Goal: Task Accomplishment & Management: Complete application form

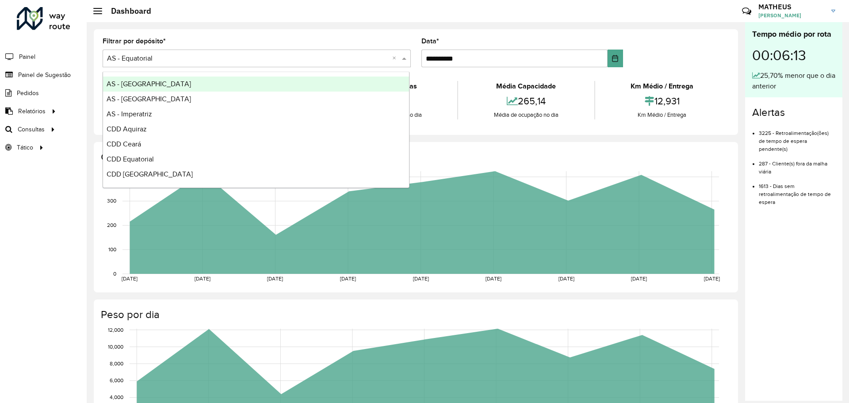
click at [165, 59] on input "text" at bounding box center [248, 59] width 282 height 11
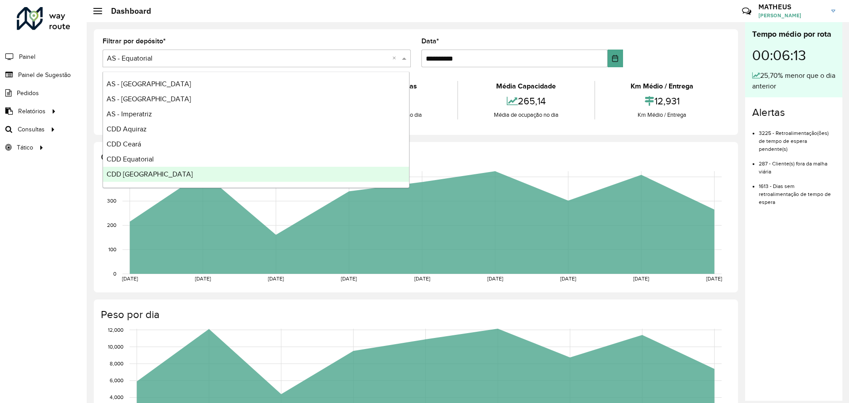
click at [135, 97] on span "CDD [GEOGRAPHIC_DATA]" at bounding box center [150, 174] width 86 height 8
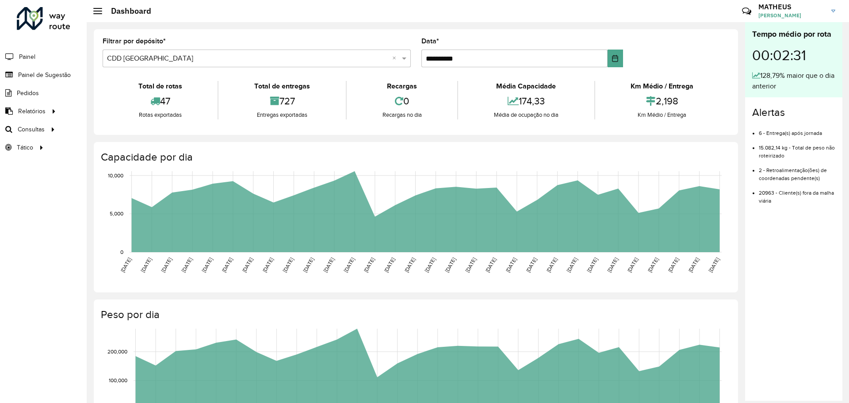
click at [275, 96] on div "0" at bounding box center [402, 101] width 106 height 19
click at [42, 71] on span "Painel de Sugestão" at bounding box center [45, 74] width 55 height 9
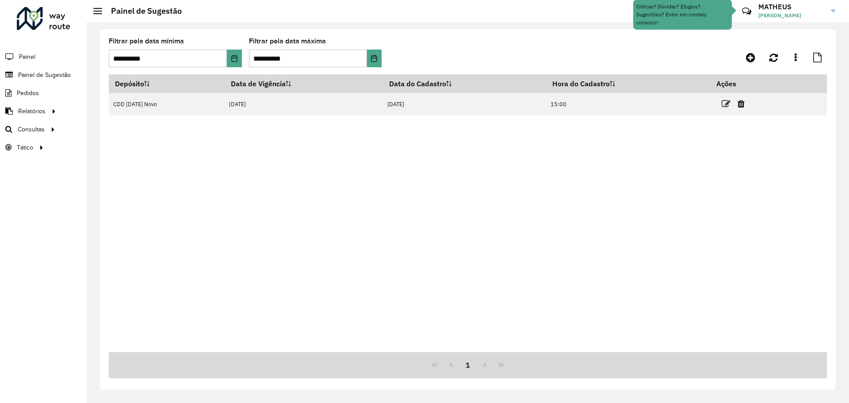
click at [275, 97] on div "Depósito Data de Vigência Data do Cadastro Hora do Cadastro Ações CDD [DATE] No…" at bounding box center [468, 213] width 718 height 278
click at [237, 55] on icon "Choose Date" at bounding box center [234, 58] width 7 height 7
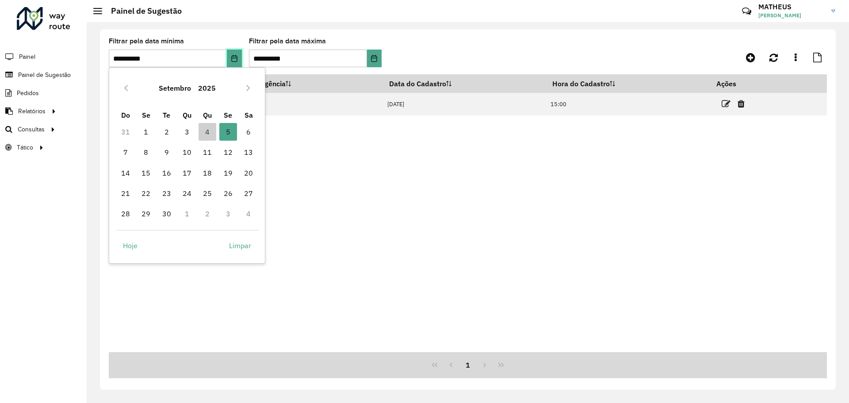
click at [237, 55] on icon "Choose Date" at bounding box center [234, 58] width 7 height 7
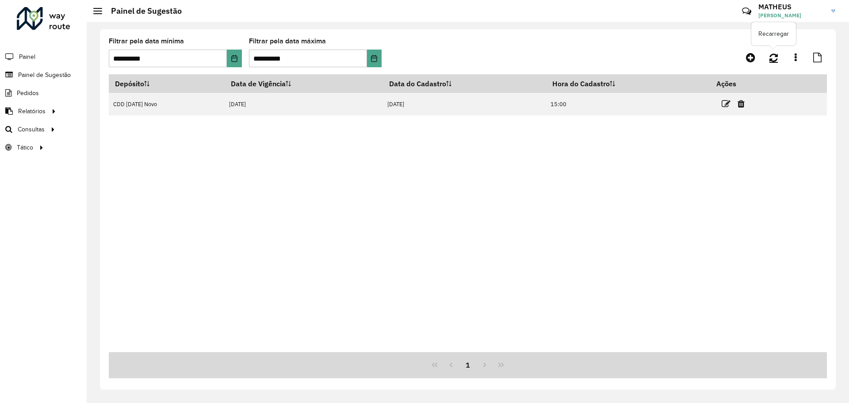
click at [275, 55] on icon at bounding box center [774, 58] width 8 height 10
click at [275, 59] on icon at bounding box center [750, 57] width 9 height 11
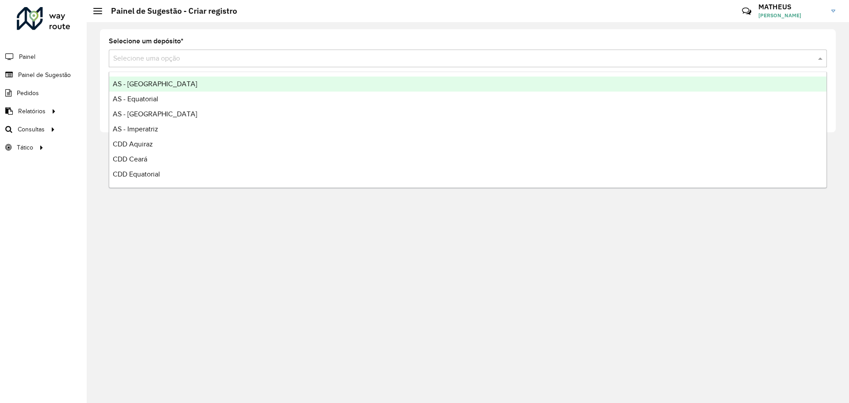
click at [192, 58] on input "text" at bounding box center [459, 59] width 692 height 11
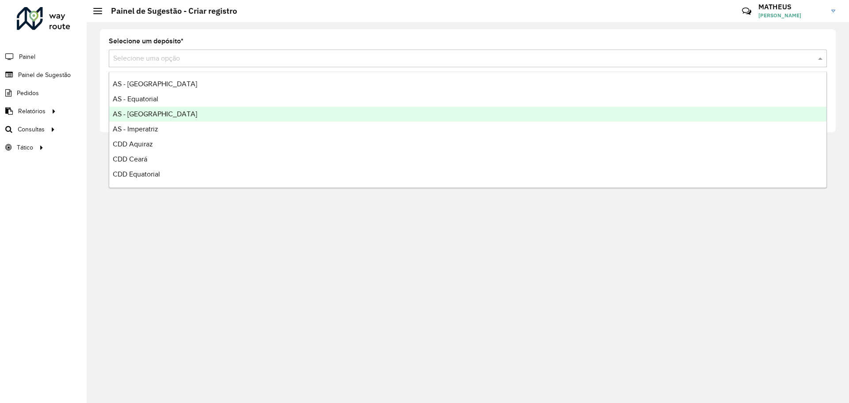
scroll to position [44, 0]
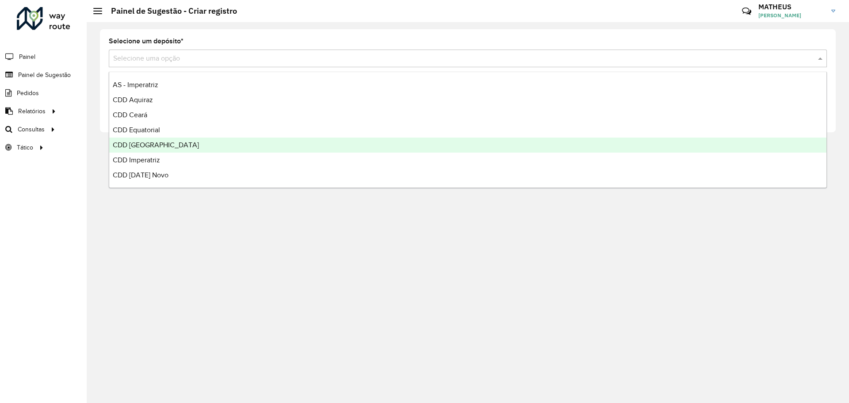
click at [144, 97] on span "CDD [GEOGRAPHIC_DATA]" at bounding box center [156, 145] width 86 height 8
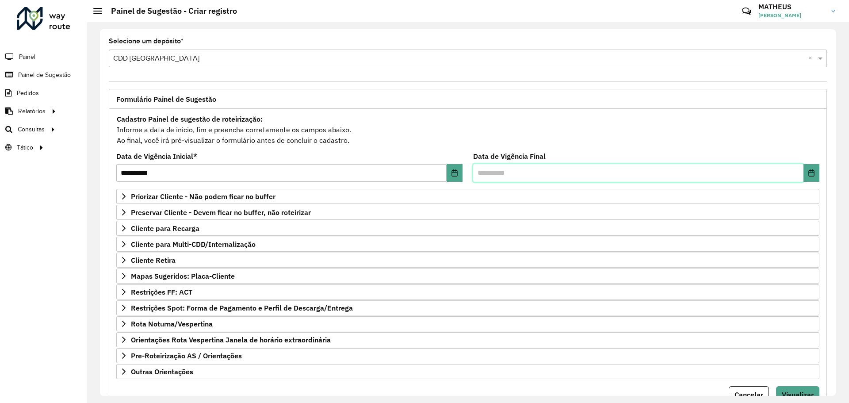
click at [275, 97] on input "text" at bounding box center [638, 173] width 330 height 18
type input "*"
click at [275, 97] on icon "Choose Date" at bounding box center [811, 172] width 7 height 7
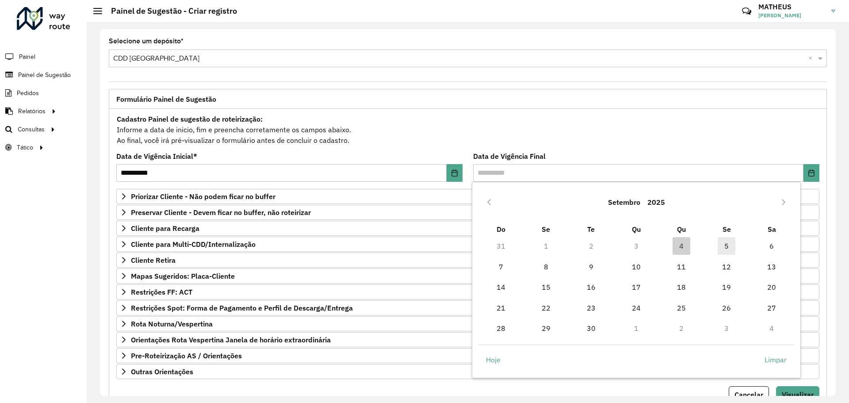
click at [275, 97] on span "5" at bounding box center [727, 246] width 18 height 18
type input "**********"
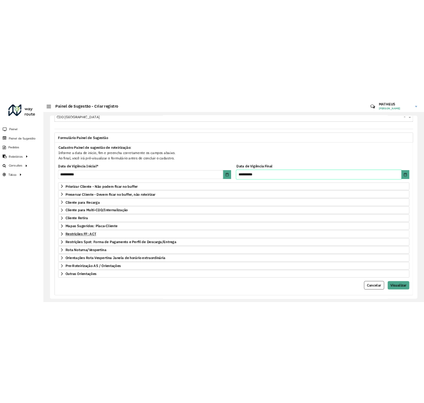
scroll to position [38, 0]
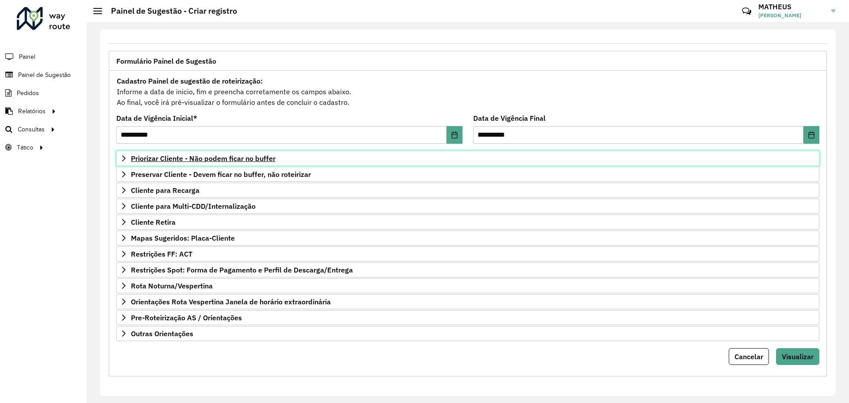
click at [236, 97] on span "Priorizar Cliente - Não podem ficar no buffer" at bounding box center [203, 158] width 145 height 7
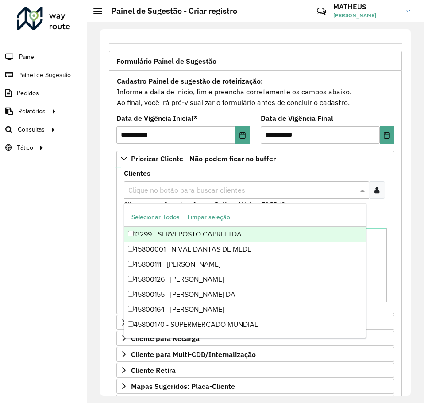
click at [219, 97] on input "text" at bounding box center [242, 190] width 232 height 11
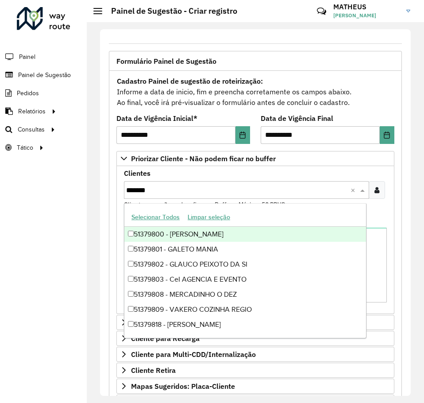
type input "********"
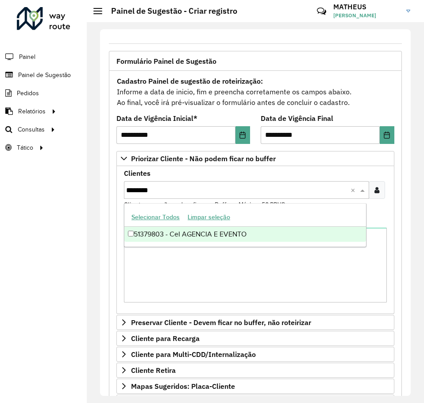
click at [134, 97] on div "51379803 - CeI AGENCIA E EVENTO" at bounding box center [245, 234] width 242 height 15
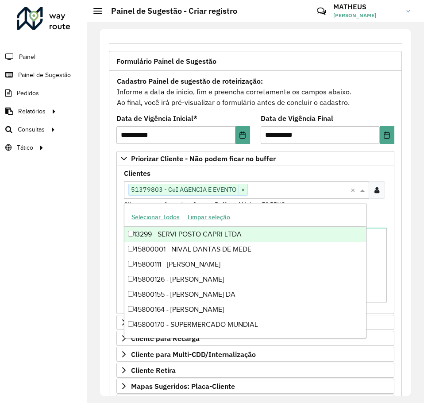
click at [121, 97] on formly-field "Observações" at bounding box center [255, 262] width 273 height 93
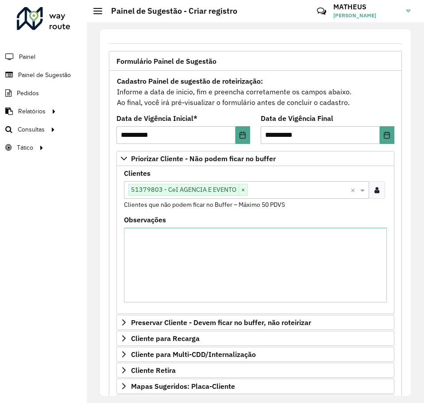
click at [261, 97] on div "Observações" at bounding box center [255, 259] width 263 height 86
click at [239, 97] on textarea "Observações" at bounding box center [255, 264] width 263 height 75
click at [251, 97] on div "Observações" at bounding box center [255, 259] width 263 height 86
click at [237, 97] on textarea "Observações" at bounding box center [255, 264] width 263 height 75
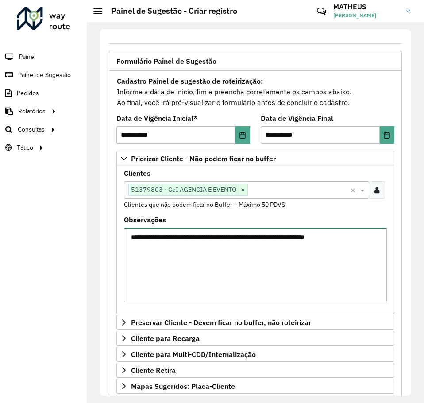
click at [211, 97] on textarea "**********" at bounding box center [255, 264] width 263 height 75
click at [275, 97] on textarea "**********" at bounding box center [255, 264] width 263 height 75
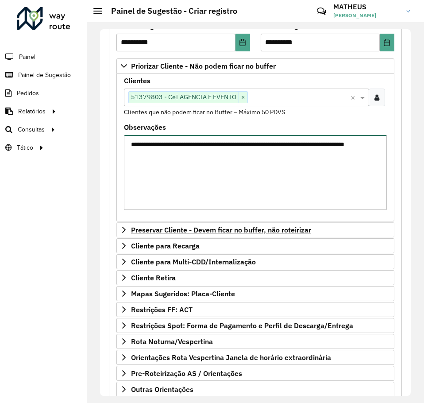
scroll to position [171, 0]
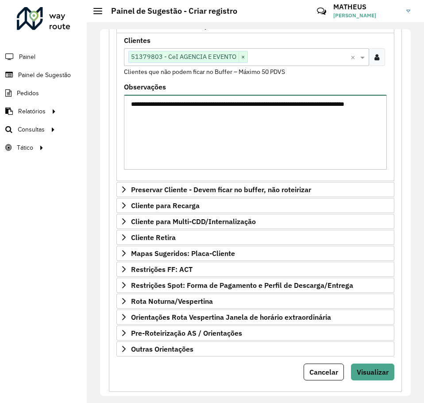
type textarea "**********"
click at [78, 97] on div "Roteirizador AmbevTech Painel Painel de Sugestão Pedidos Relatórios Clientes Cl…" at bounding box center [43, 201] width 87 height 403
